Goal: Navigation & Orientation: Find specific page/section

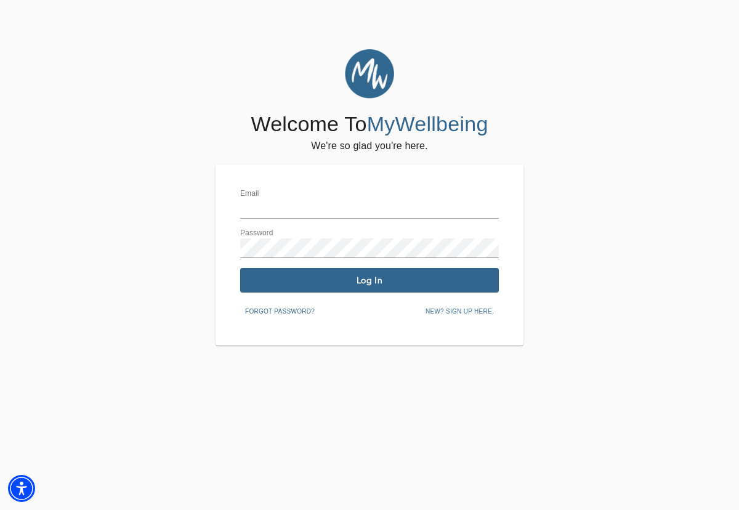
type input "[EMAIL_ADDRESS][DOMAIN_NAME]"
click at [379, 276] on span "Log In" at bounding box center [369, 281] width 249 height 12
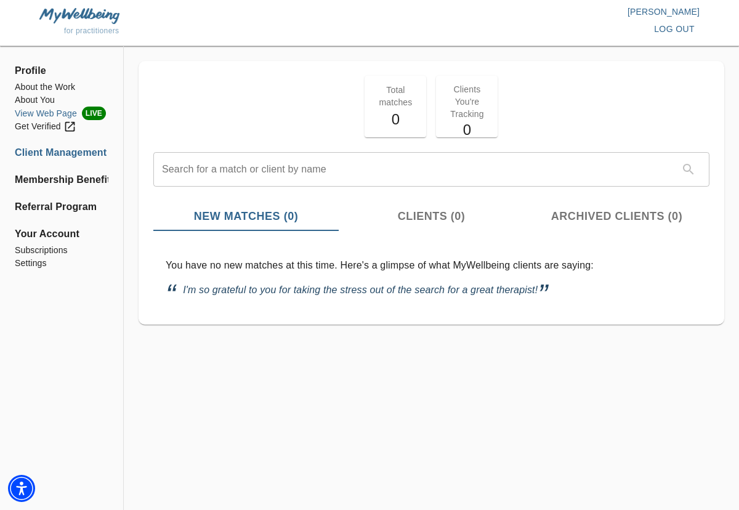
click at [67, 114] on li "View Web Page LIVE" at bounding box center [62, 114] width 94 height 14
